Goal: Task Accomplishment & Management: Use online tool/utility

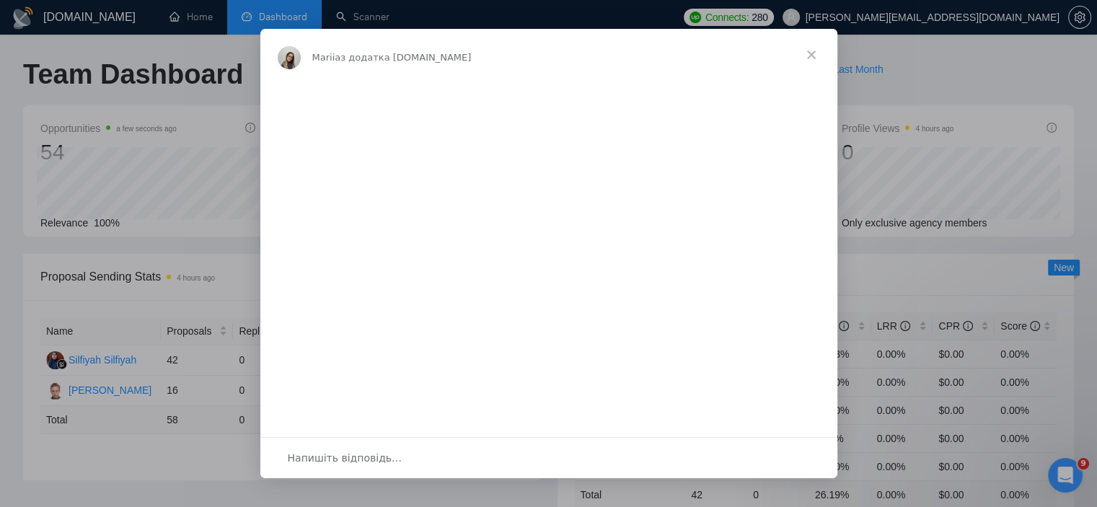
click at [807, 55] on span "Закрити" at bounding box center [811, 55] width 52 height 52
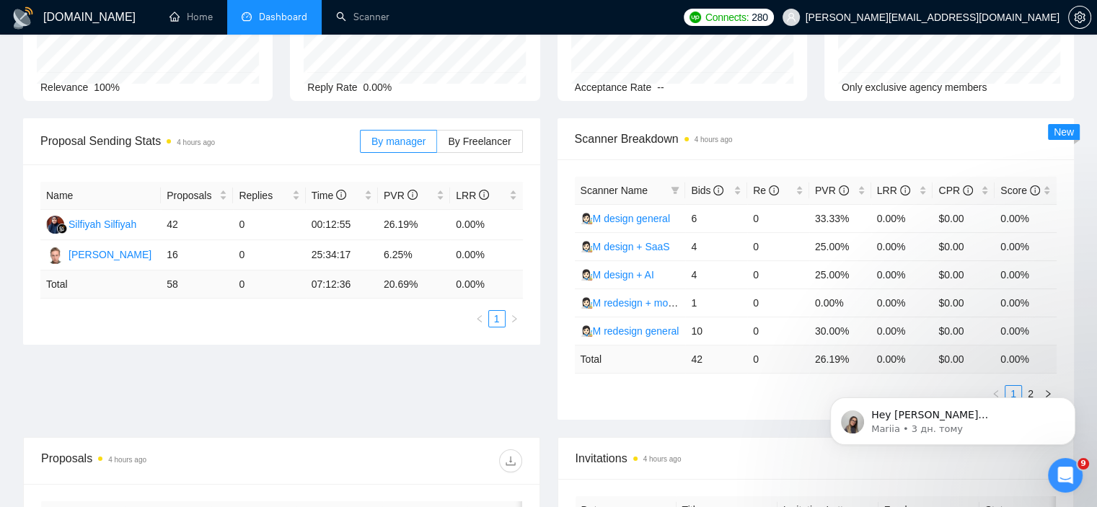
scroll to position [138, 0]
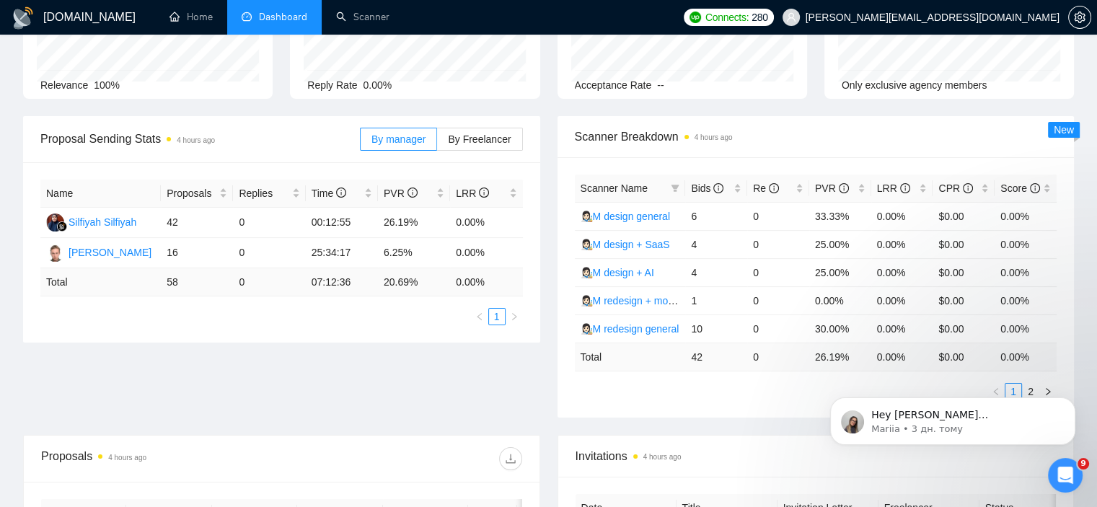
click at [1024, 389] on body "Hey [PERSON_NAME][EMAIL_ADDRESS][DOMAIN_NAME], Looks like your Upwork agency Em…" at bounding box center [952, 417] width 277 height 89
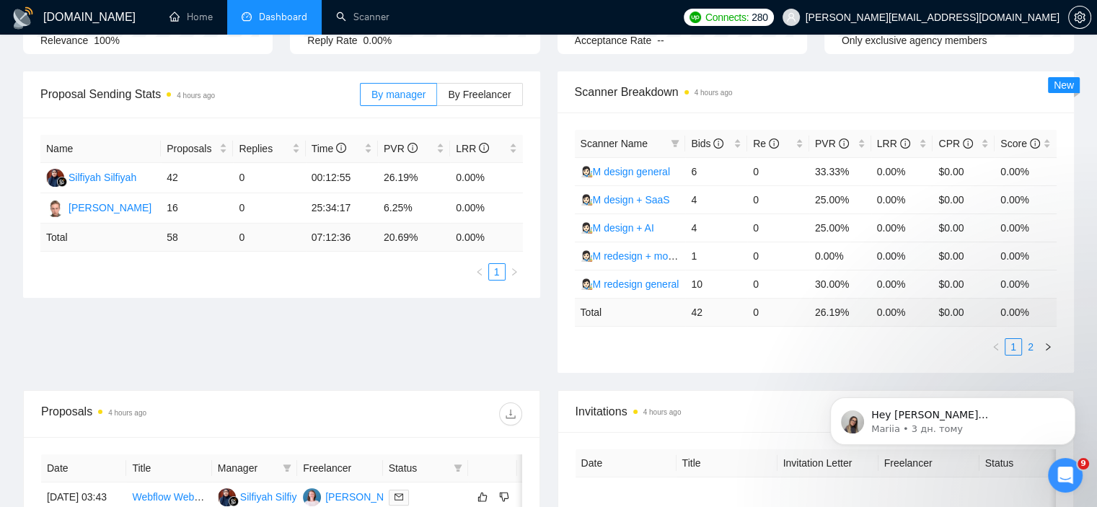
click at [1032, 346] on link "2" at bounding box center [1030, 347] width 16 height 16
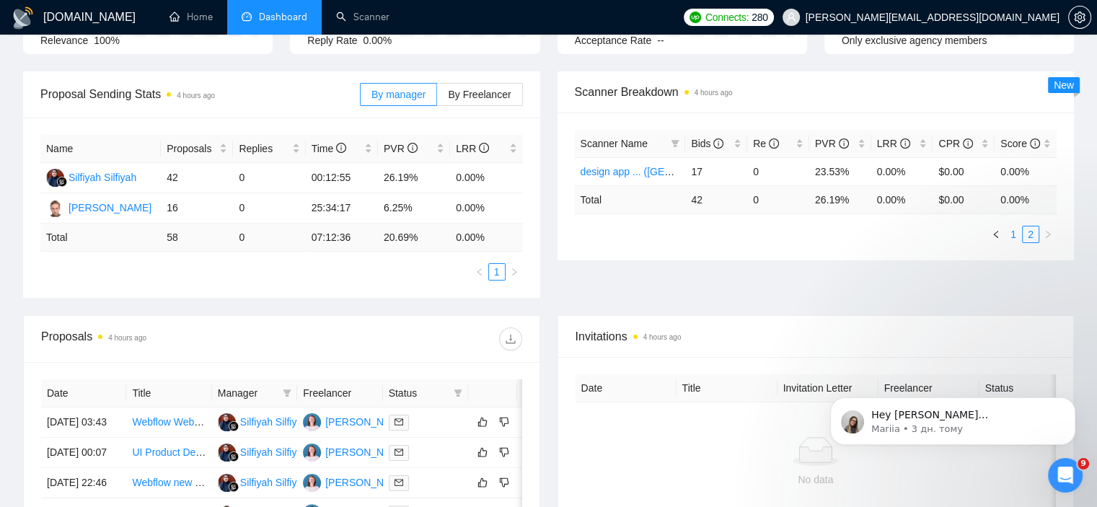
click at [1014, 236] on link "1" at bounding box center [1013, 234] width 16 height 16
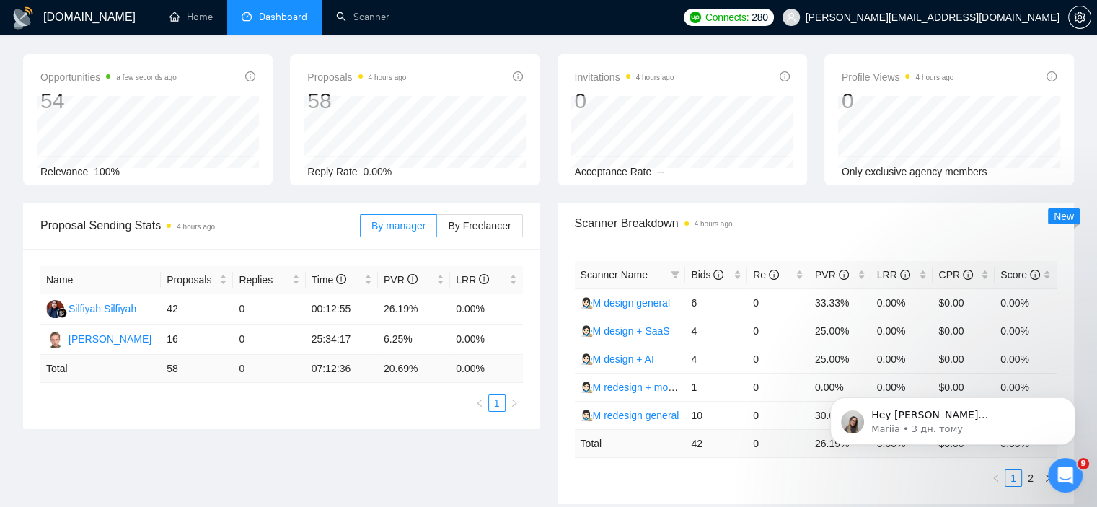
scroll to position [0, 0]
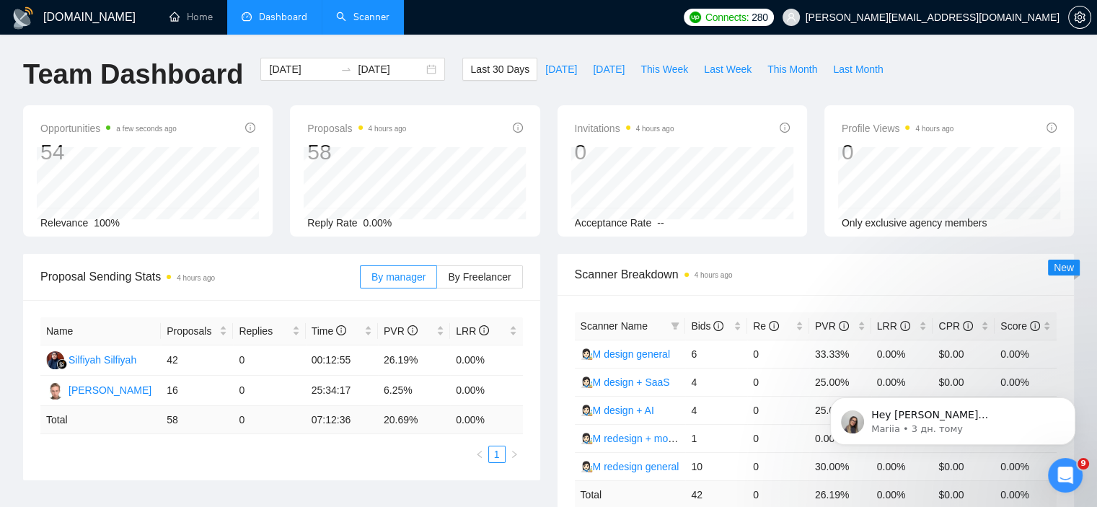
click at [371, 22] on link "Scanner" at bounding box center [362, 17] width 53 height 12
